Goal: Find specific page/section: Find specific page/section

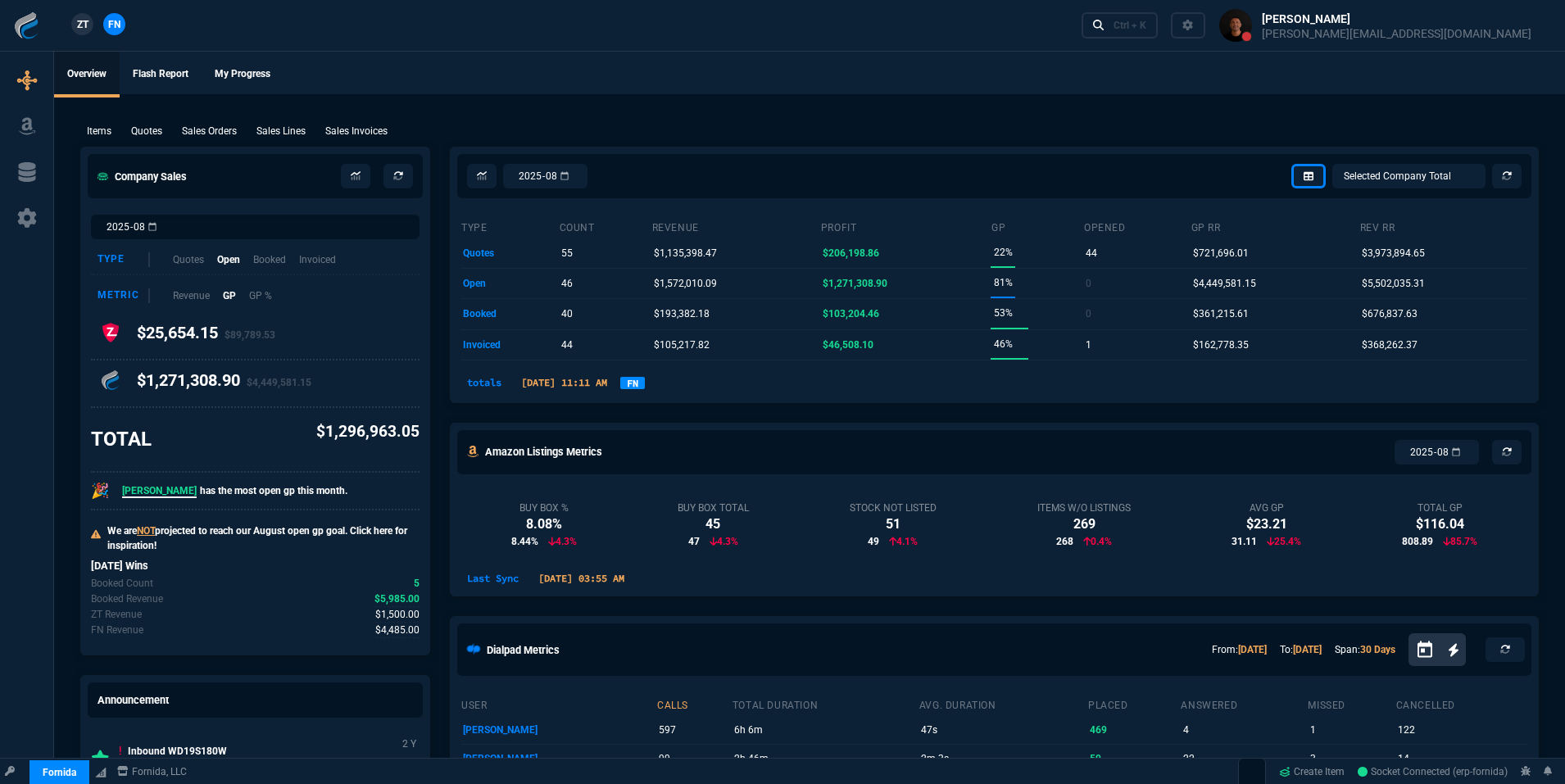
select select "19: totals"
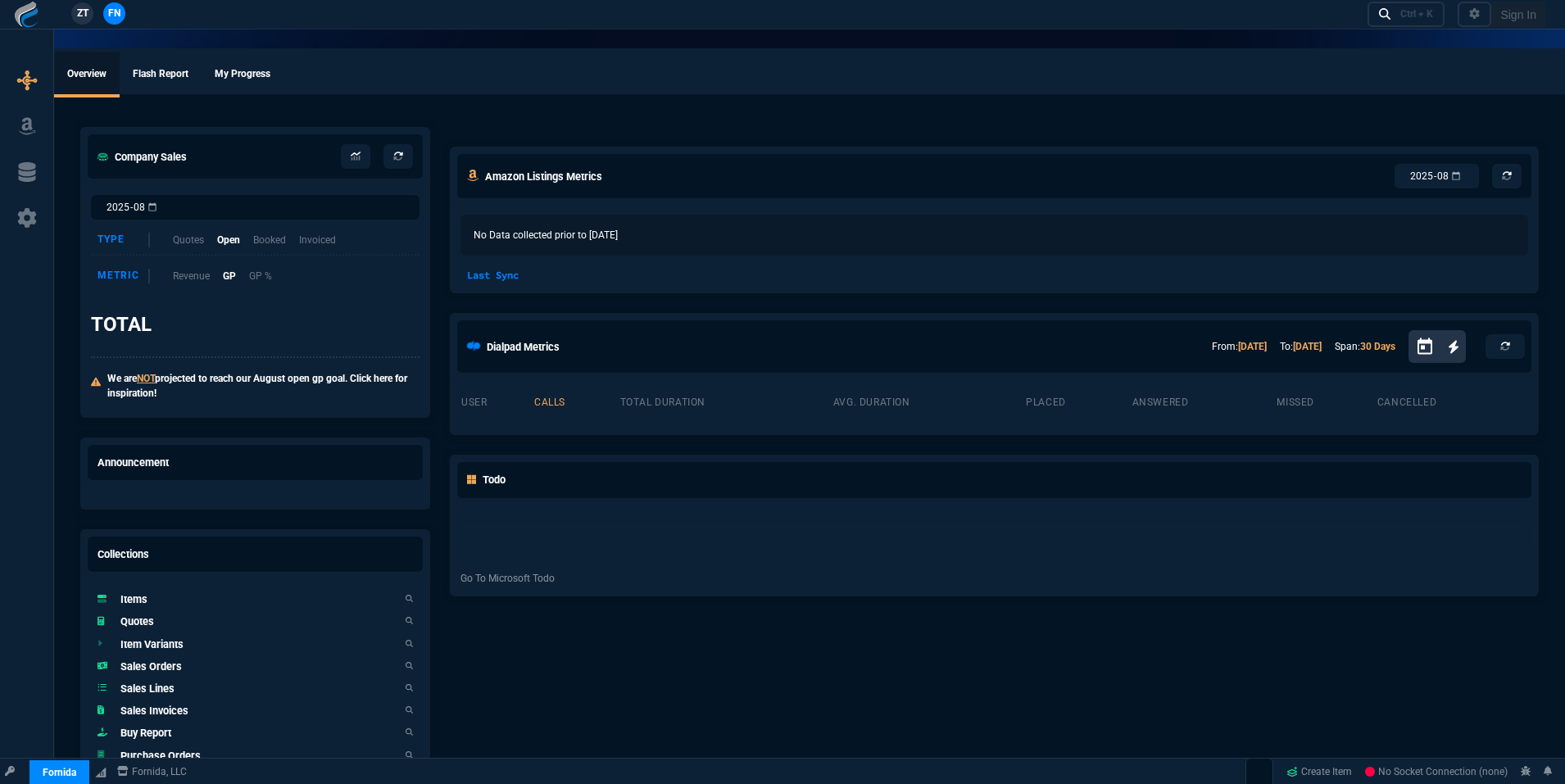
select select "19: totals"
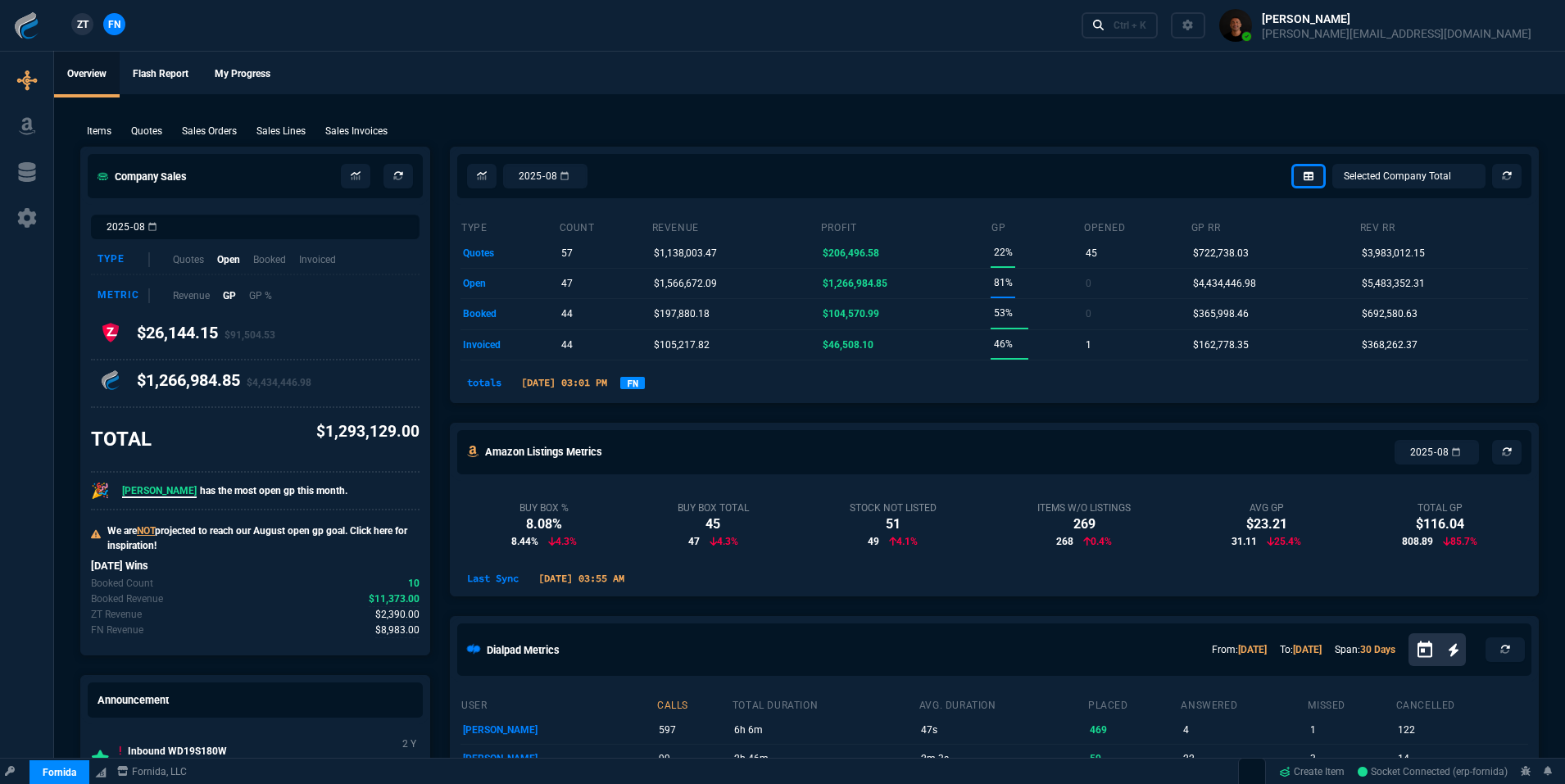
click at [645, 385] on link "FN" at bounding box center [632, 382] width 25 height 12
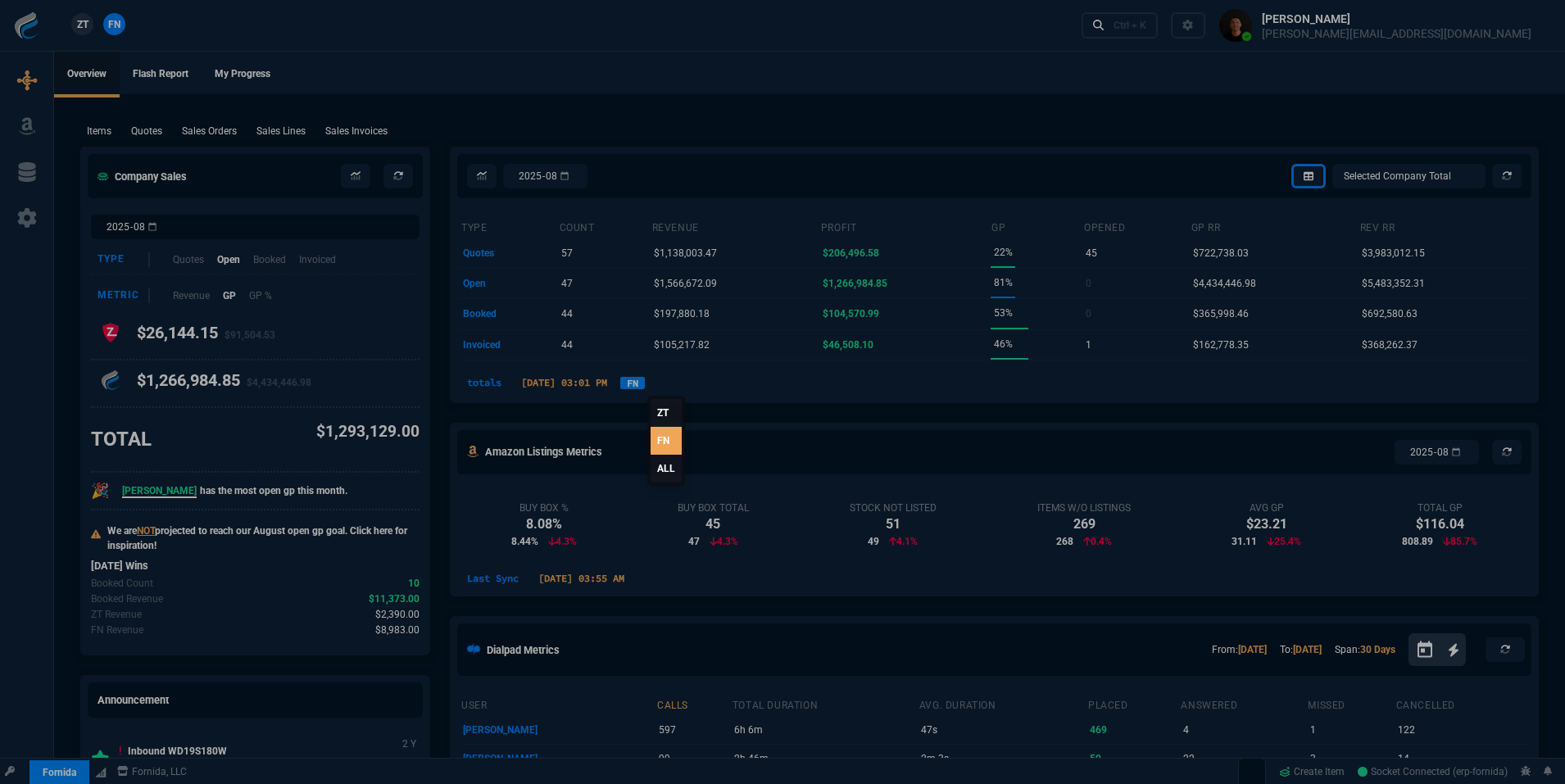
click at [659, 462] on link "ALL" at bounding box center [665, 469] width 31 height 28
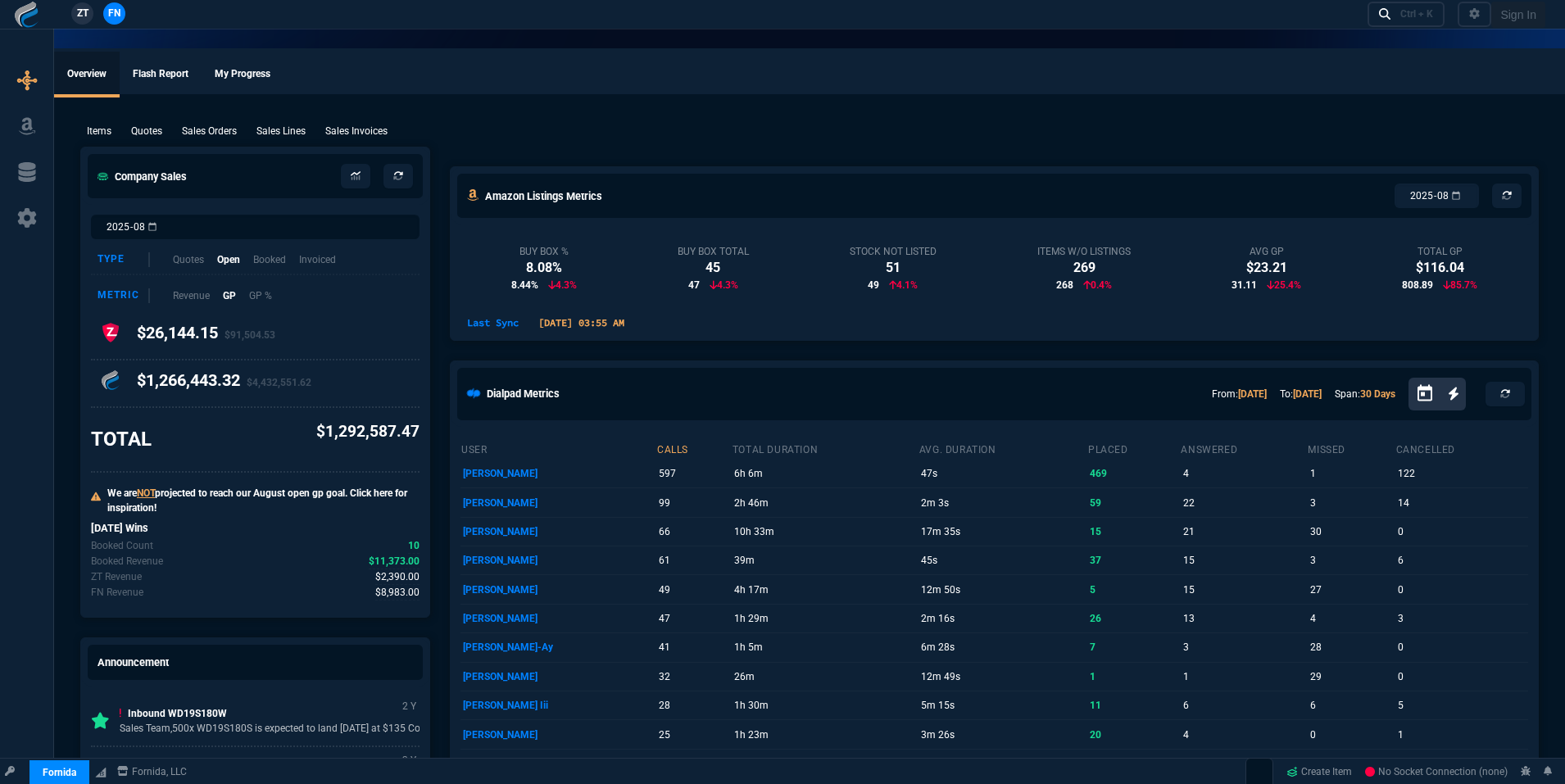
select select "19: totals"
